Goal: Navigation & Orientation: Find specific page/section

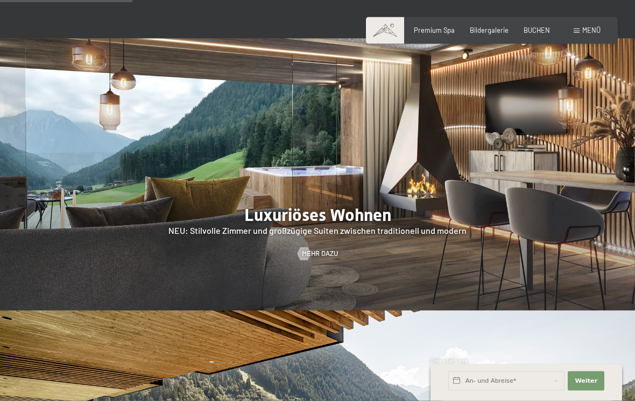
scroll to position [876, 0]
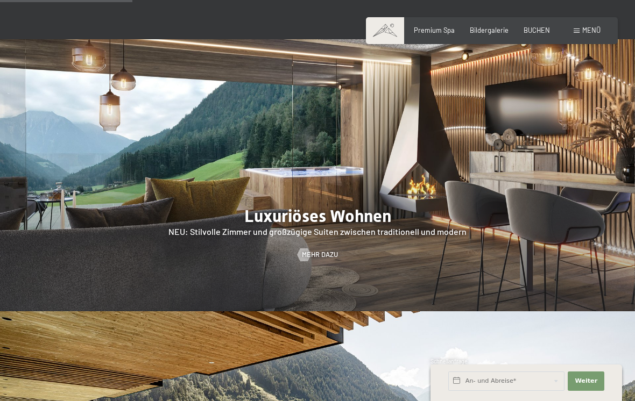
click at [587, 33] on span "Menü" at bounding box center [591, 30] width 18 height 9
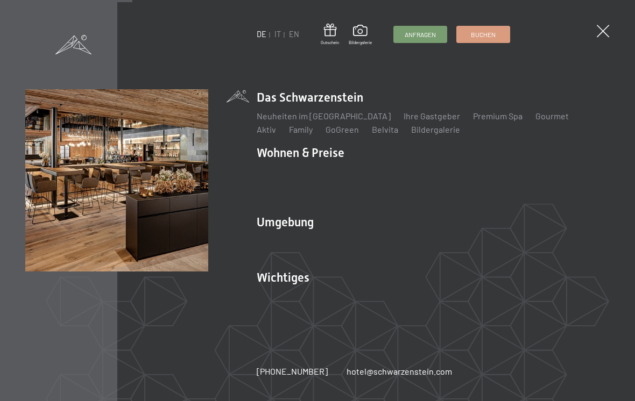
click at [280, 36] on link "IT" at bounding box center [277, 34] width 6 height 9
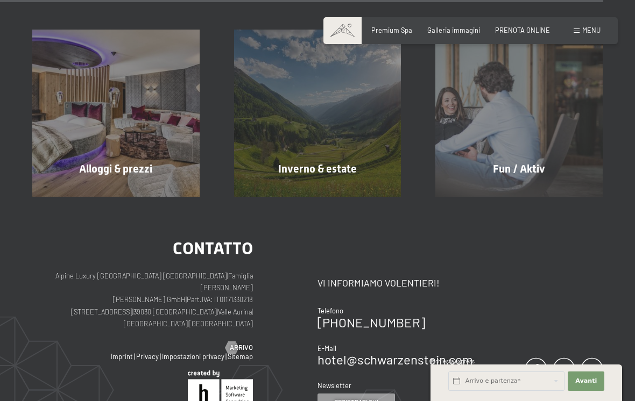
scroll to position [3688, 0]
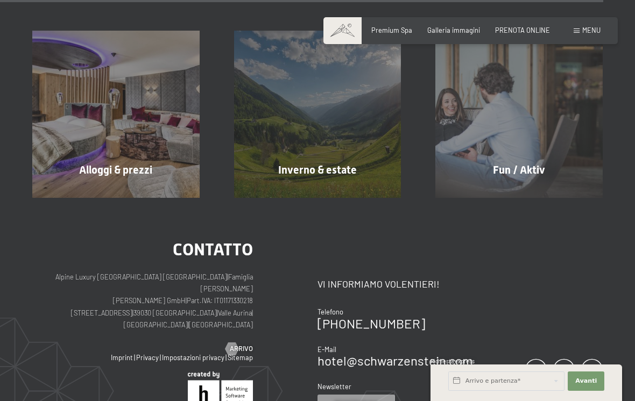
click at [157, 129] on div "Alloggi & prezzi mostra altro" at bounding box center [116, 114] width 202 height 167
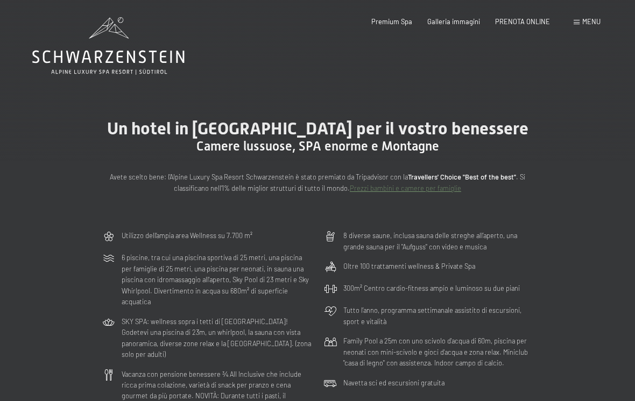
click at [461, 19] on span "Galleria immagini" at bounding box center [453, 21] width 53 height 9
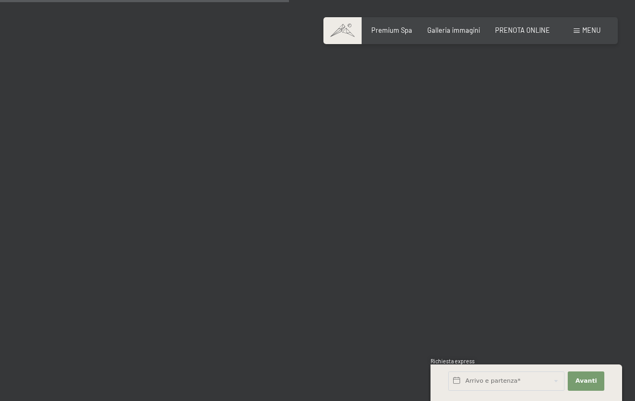
scroll to position [4068, 0]
